Goal: Task Accomplishment & Management: Use online tool/utility

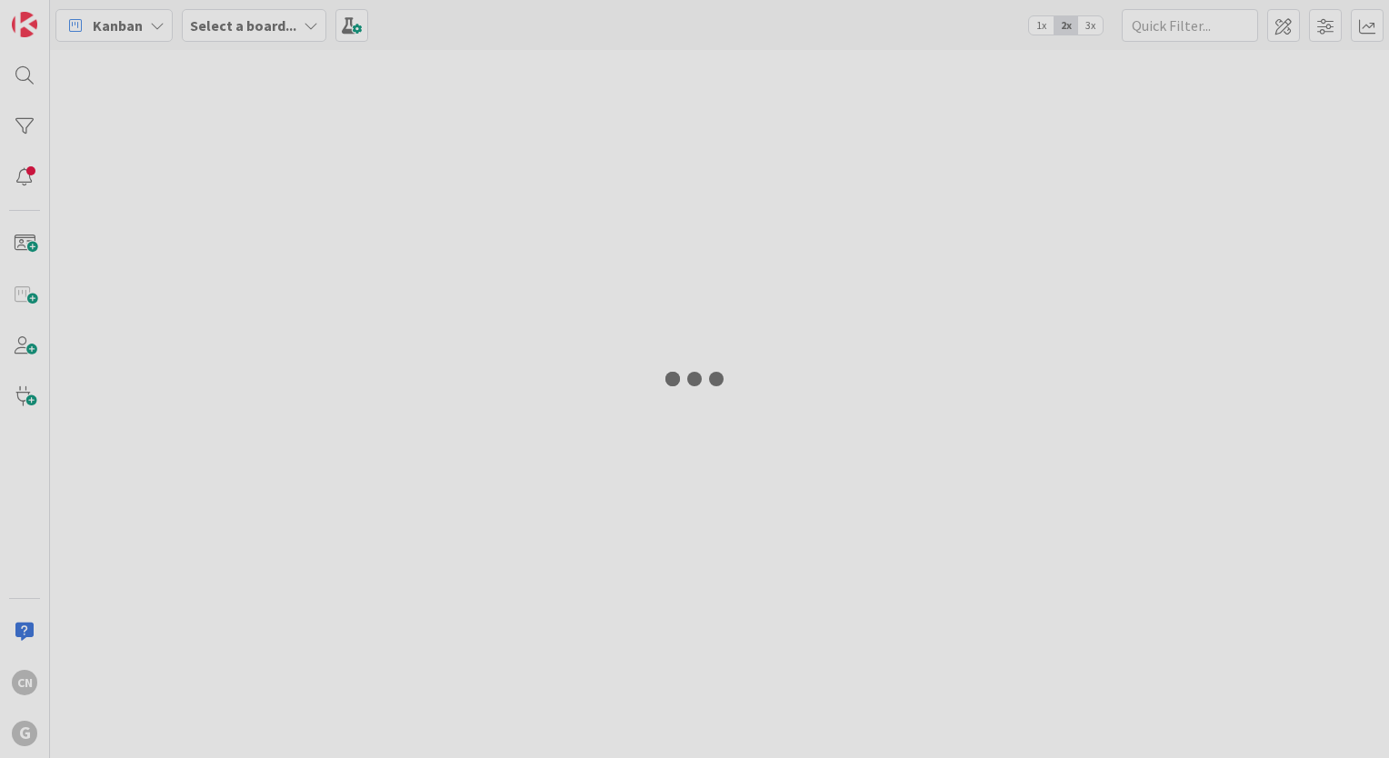
type input "grende"
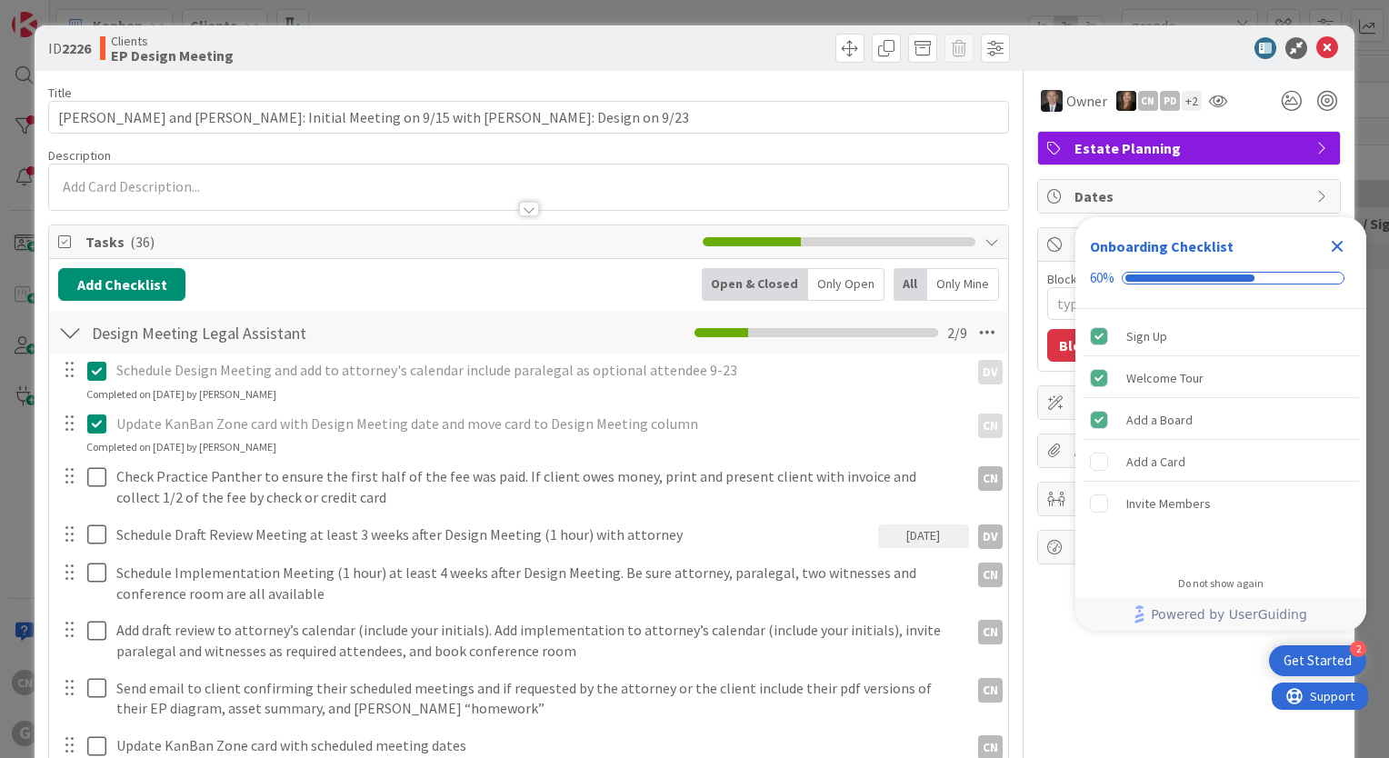
type textarea "x"
type input "[PERSON_NAME] and [PERSON_NAME]: Initial Meeting on 9/15 with [PERSON_NAME]: De…"
type textarea "x"
type input "[PERSON_NAME] and [PERSON_NAME]: Initial Meeting on 9/15 with [PERSON_NAME]: De…"
type textarea "x"
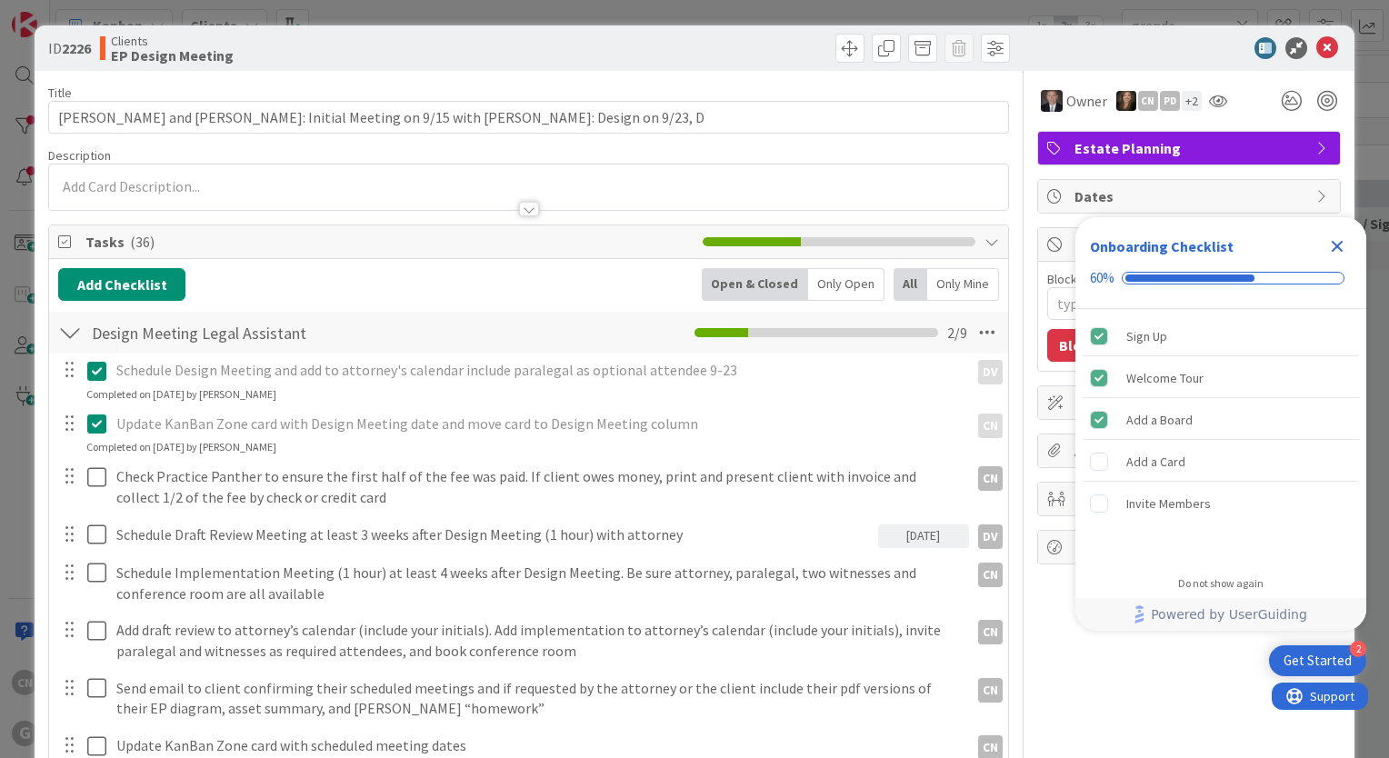
type input "[PERSON_NAME] and [PERSON_NAME]: Initial Meeting on 9/15 with [PERSON_NAME]: De…"
type textarea "x"
type input "[PERSON_NAME] and [PERSON_NAME]: Initial Meeting on 9/15 with [PERSON_NAME]: De…"
type textarea "x"
type input "[PERSON_NAME] and [PERSON_NAME]: Initial Meeting on 9/15 with [PERSON_NAME]: De…"
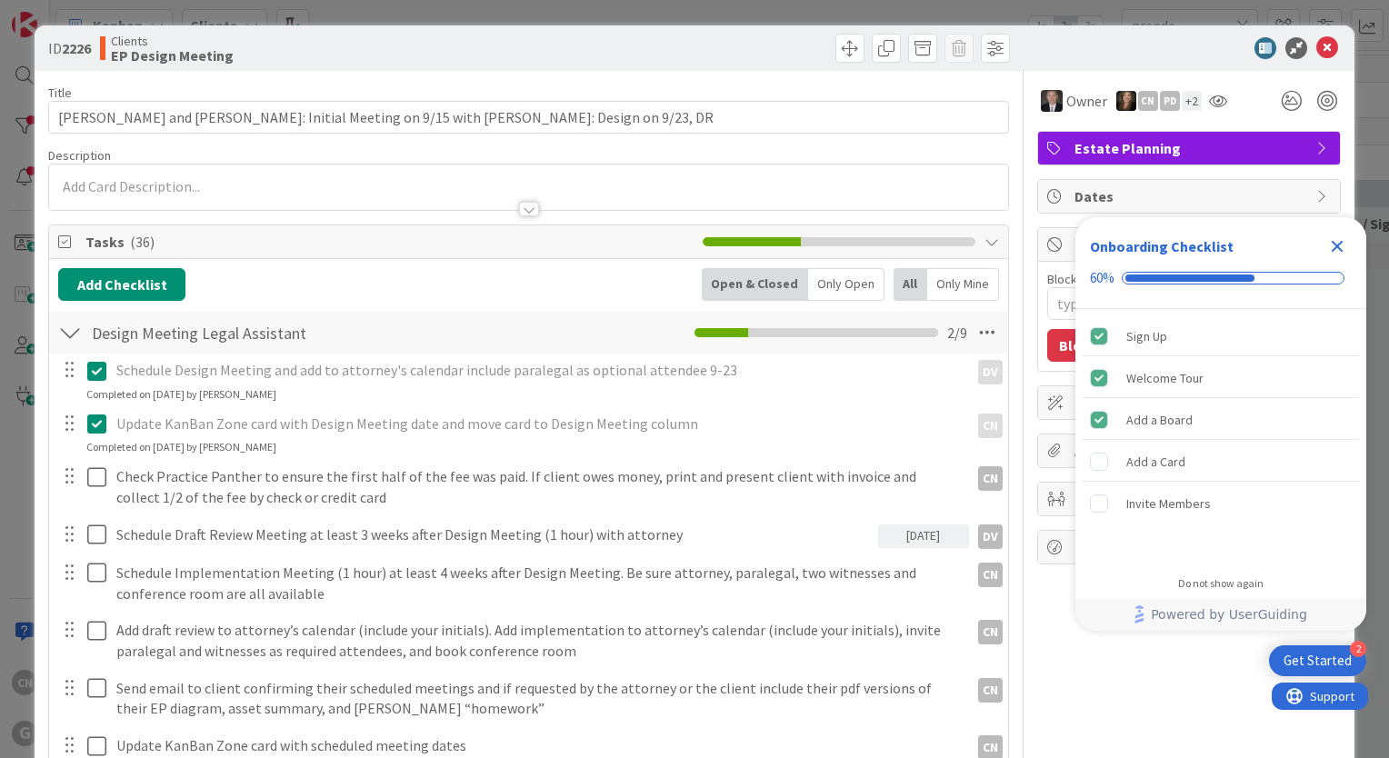
type textarea "x"
type input "[PERSON_NAME] and [PERSON_NAME]: Initial Meeting on 9/15 with [PERSON_NAME]: De…"
type textarea "x"
type input "[PERSON_NAME] and [PERSON_NAME]: Initial Meeting on 9/15 with [PERSON_NAME]: De…"
type textarea "x"
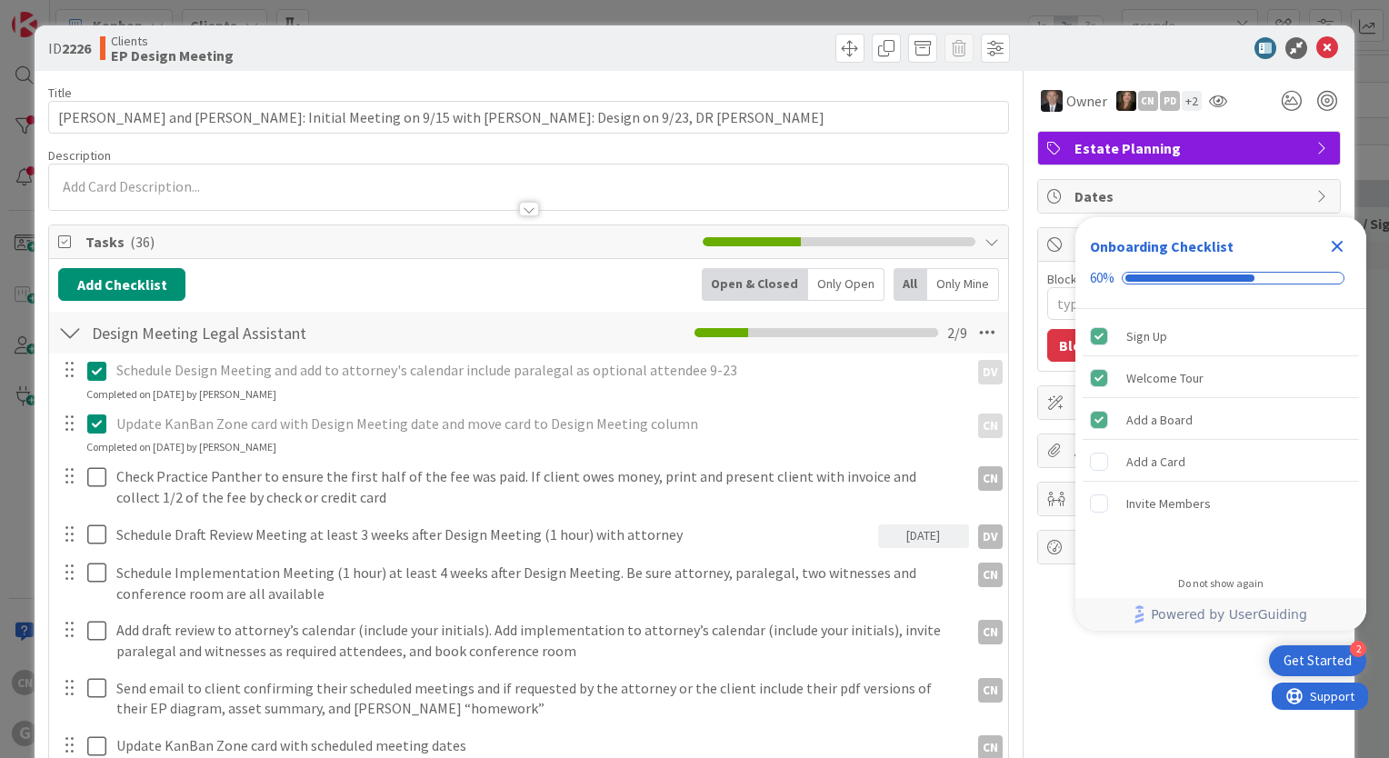
type input "[PERSON_NAME] and [PERSON_NAME]: Initial Meeting on 9/15 with [PERSON_NAME]: De…"
type textarea "x"
